Goal: Check status: Check status

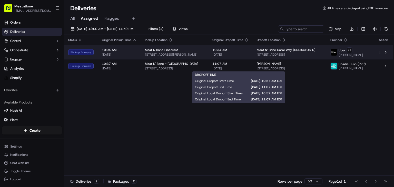
click at [240, 54] on span "[DATE]" at bounding box center [230, 55] width 36 height 4
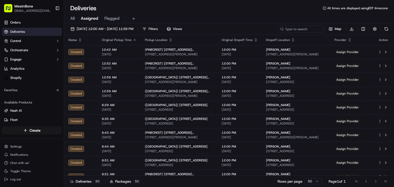
click at [77, 20] on div "All Assigned Flagged" at bounding box center [229, 18] width 330 height 9
drag, startPoint x: 72, startPoint y: 19, endPoint x: 82, endPoint y: 20, distance: 9.2
click at [73, 20] on span "All" at bounding box center [72, 18] width 4 height 6
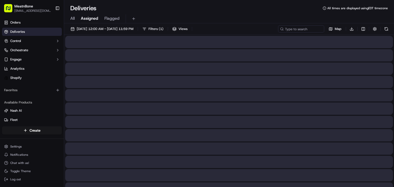
click at [84, 19] on span "Assigned" at bounding box center [89, 18] width 17 height 6
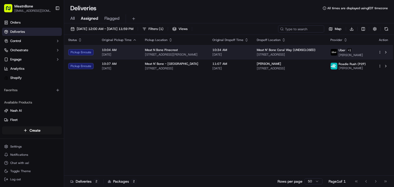
click at [287, 57] on td "Meat N’ Bone Coral Way (UNDISCLOSED) 2207 Coral Wy, Coral Gables, FL 33145, USA" at bounding box center [288, 52] width 73 height 14
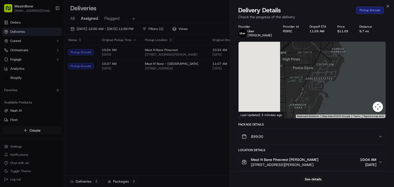
drag, startPoint x: 317, startPoint y: 103, endPoint x: 393, endPoint y: 72, distance: 82.4
click at [393, 72] on div "Provider Uber ERIC R. Provider Id FE95C Dropoff ETA 11:29 AM Price $11.05 Dista…" at bounding box center [312, 145] width 164 height 246
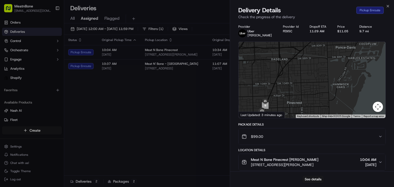
drag, startPoint x: 305, startPoint y: 80, endPoint x: 327, endPoint y: 73, distance: 22.5
click at [327, 73] on div at bounding box center [311, 80] width 147 height 76
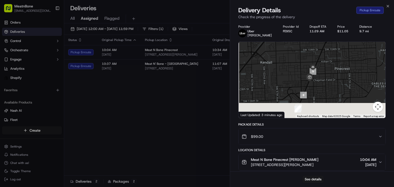
drag, startPoint x: 303, startPoint y: 94, endPoint x: 346, endPoint y: 60, distance: 55.1
click at [346, 60] on div at bounding box center [311, 80] width 147 height 76
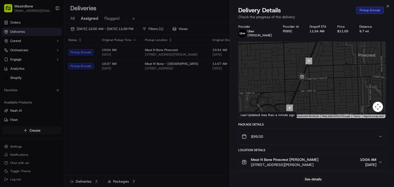
drag, startPoint x: 321, startPoint y: 83, endPoint x: 349, endPoint y: 64, distance: 34.6
click at [349, 64] on div at bounding box center [311, 80] width 147 height 76
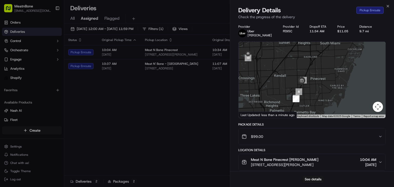
drag, startPoint x: 345, startPoint y: 76, endPoint x: 302, endPoint y: 96, distance: 47.6
click at [302, 96] on div at bounding box center [311, 80] width 147 height 76
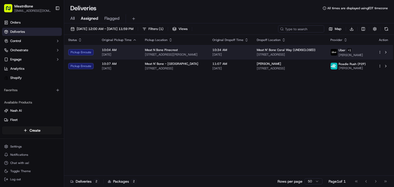
click at [180, 48] on div "Meat N Bone Pinecrest" at bounding box center [174, 50] width 59 height 4
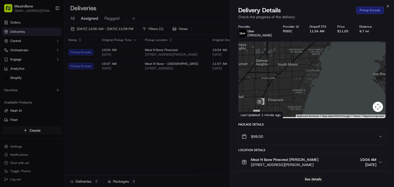
drag, startPoint x: 329, startPoint y: 93, endPoint x: 380, endPoint y: 85, distance: 51.9
click at [380, 85] on div at bounding box center [311, 80] width 147 height 76
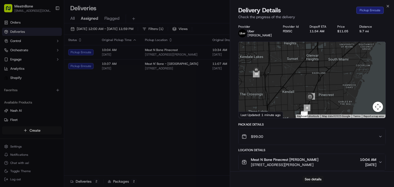
click at [311, 174] on div "See details" at bounding box center [312, 179] width 164 height 16
click at [314, 179] on button "See details" at bounding box center [312, 179] width 21 height 7
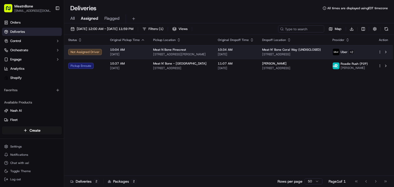
click at [190, 54] on span "[STREET_ADDRESS][PERSON_NAME]" at bounding box center [181, 54] width 56 height 4
click at [191, 54] on span "[STREET_ADDRESS][PERSON_NAME]" at bounding box center [181, 54] width 56 height 4
drag, startPoint x: 192, startPoint y: 57, endPoint x: 189, endPoint y: 56, distance: 2.8
click at [190, 56] on td "Meat N Bone Pinecrest 12443 S Dixie Hwy, Miami, FL 33156, US" at bounding box center [181, 52] width 65 height 14
click at [187, 54] on span "[STREET_ADDRESS][PERSON_NAME]" at bounding box center [181, 54] width 56 height 4
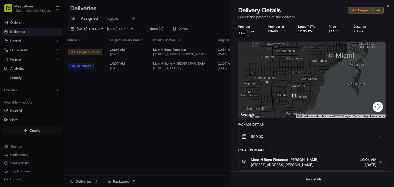
click at [306, 179] on button "See details" at bounding box center [312, 179] width 21 height 7
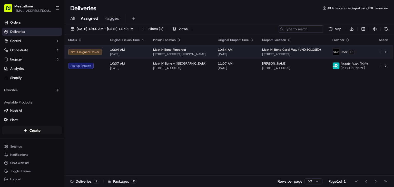
click at [181, 51] on span "Meat N Bone Pinecrest" at bounding box center [169, 50] width 33 height 4
click at [299, 57] on td "Meat N’ Bone Coral Way (UNDISCLOSED) 2207 Coral Wy, Coral Gables, FL 33145, USA" at bounding box center [293, 52] width 70 height 14
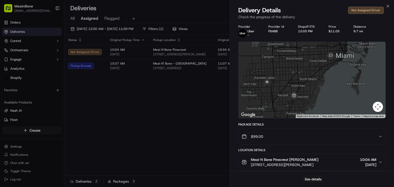
click at [311, 174] on div "See details" at bounding box center [312, 179] width 164 height 16
click at [313, 179] on button "See details" at bounding box center [312, 179] width 21 height 7
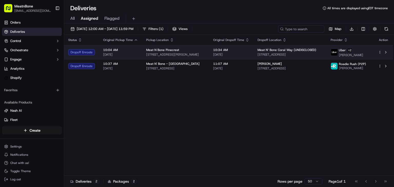
click at [249, 53] on span "[DATE]" at bounding box center [231, 55] width 36 height 4
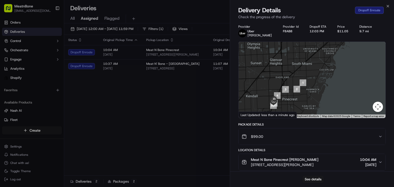
drag, startPoint x: 285, startPoint y: 93, endPoint x: 310, endPoint y: 85, distance: 25.9
click at [310, 85] on div at bounding box center [311, 80] width 147 height 76
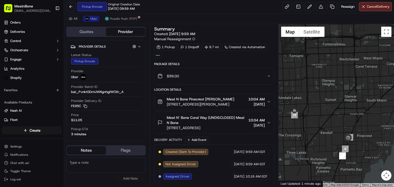
drag, startPoint x: 337, startPoint y: 132, endPoint x: 368, endPoint y: 128, distance: 30.4
click at [368, 128] on div at bounding box center [335, 105] width 115 height 163
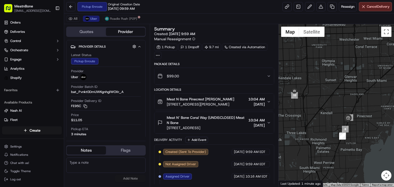
drag, startPoint x: 353, startPoint y: 121, endPoint x: 352, endPoint y: 101, distance: 20.5
click at [352, 101] on div at bounding box center [335, 105] width 115 height 163
click at [344, 8] on span "Reassign" at bounding box center [347, 6] width 13 height 5
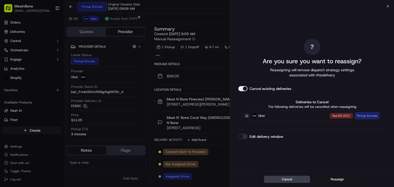
click at [342, 177] on button "Reassign" at bounding box center [337, 179] width 46 height 7
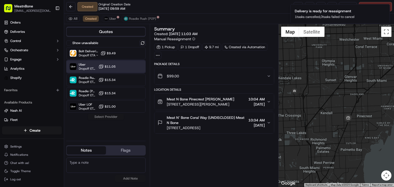
click at [123, 68] on div "Uber Dropoff ETA 1 hour $11.05" at bounding box center [105, 66] width 79 height 12
click at [115, 122] on div "Show unavailable Bolt Deliveries Dropoff ETA - $9.49 Uber Dropoff ETA 1 hour $1…" at bounding box center [105, 88] width 79 height 97
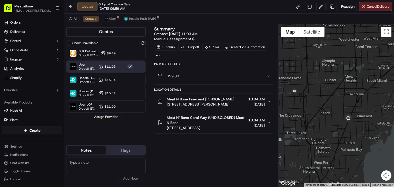
click at [114, 119] on button "Assign Provider" at bounding box center [106, 117] width 36 height 6
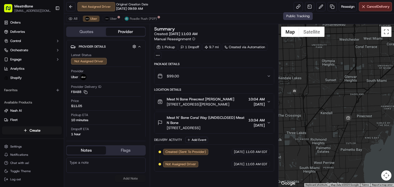
click at [188, 66] on div "Package Details" at bounding box center [214, 64] width 120 height 4
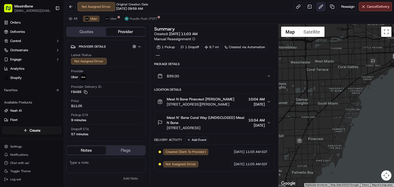
click at [317, 6] on button at bounding box center [320, 6] width 9 height 9
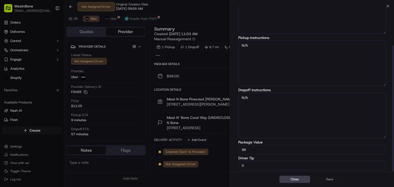
scroll to position [51, 0]
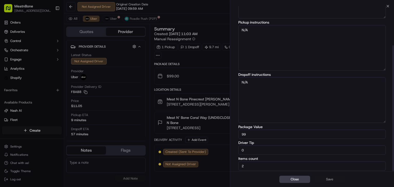
click at [275, 153] on input "0" at bounding box center [311, 150] width 147 height 9
type input "4"
click at [337, 179] on button "Save" at bounding box center [329, 179] width 31 height 7
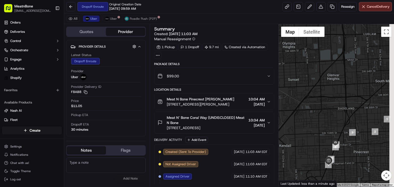
drag, startPoint x: 344, startPoint y: 85, endPoint x: 298, endPoint y: 80, distance: 46.4
click at [298, 81] on div at bounding box center [335, 105] width 115 height 163
